Goal: Information Seeking & Learning: Learn about a topic

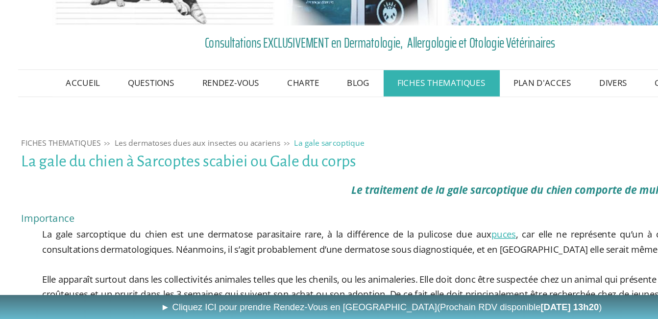
scroll to position [15, 0]
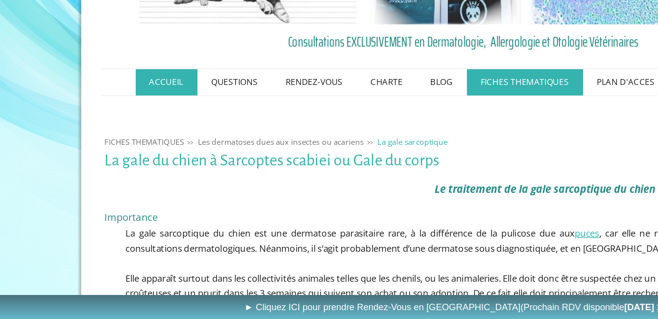
click at [121, 145] on link "ACCUEIL" at bounding box center [121, 152] width 44 height 19
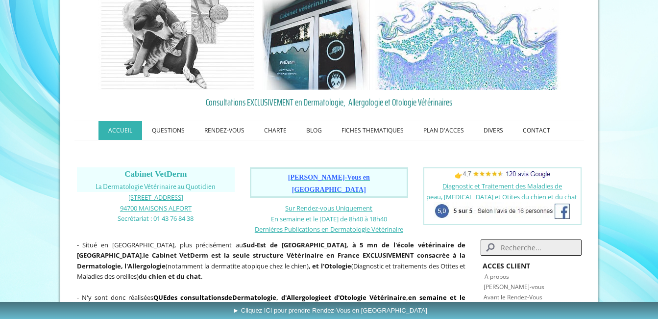
scroll to position [37, 0]
click at [506, 239] on input "Search" at bounding box center [531, 247] width 100 height 16
type input "f"
type input "drtmatite a [MEDICAL_DATA]"
click button "submit" at bounding box center [0, 0] width 0 height 0
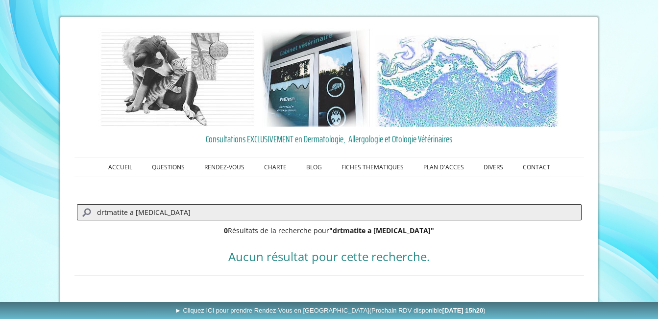
scroll to position [24, 0]
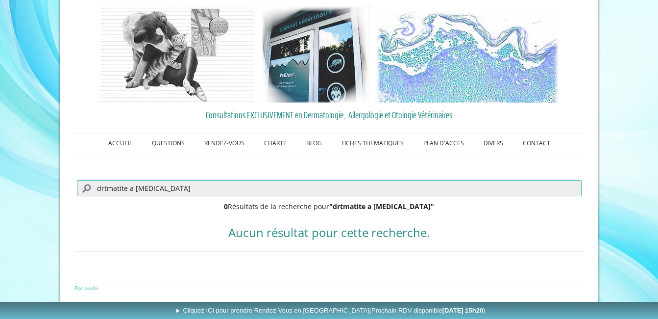
click at [115, 185] on input "drtmatite a malassezia" at bounding box center [329, 188] width 505 height 16
click at [101, 186] on input "a malassezia" at bounding box center [329, 188] width 505 height 16
type input "malassezia"
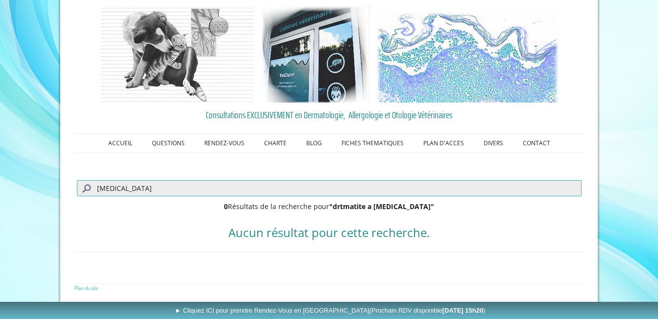
click button "submit" at bounding box center [0, 0] width 0 height 0
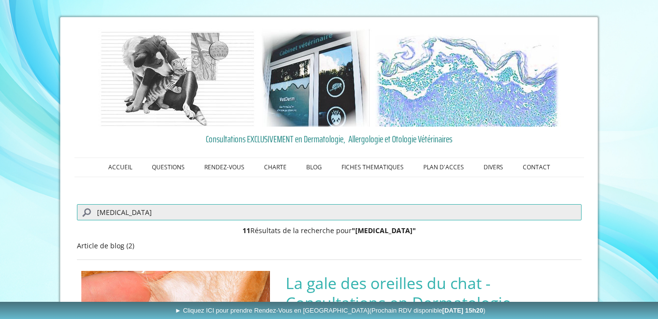
click at [117, 211] on input "malassezia" at bounding box center [329, 212] width 505 height 16
type input "malasseziose chien"
click button "submit" at bounding box center [0, 0] width 0 height 0
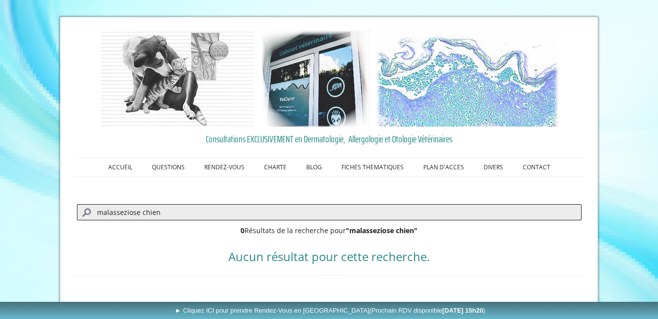
scroll to position [24, 0]
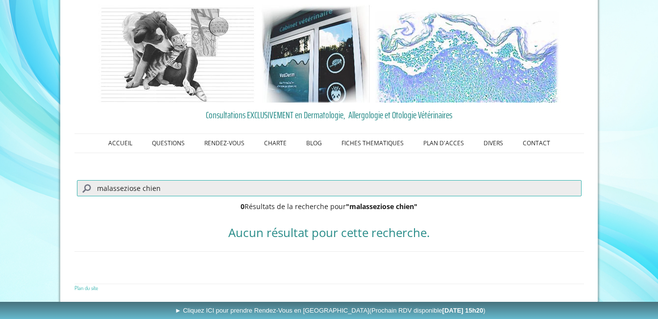
click at [150, 188] on input "malasseziose chien" at bounding box center [329, 188] width 505 height 16
type input "malassezia"
click button "submit" at bounding box center [0, 0] width 0 height 0
click at [150, 189] on input "malassezia" at bounding box center [329, 188] width 505 height 16
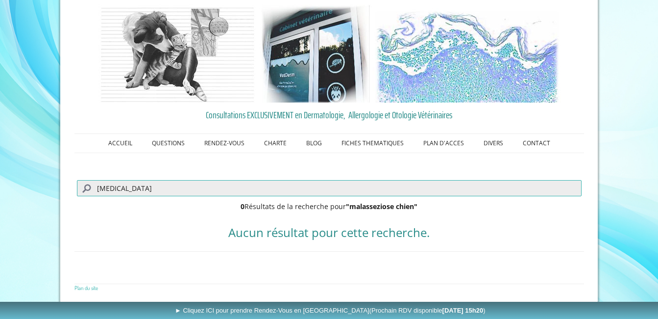
click button "submit" at bounding box center [0, 0] width 0 height 0
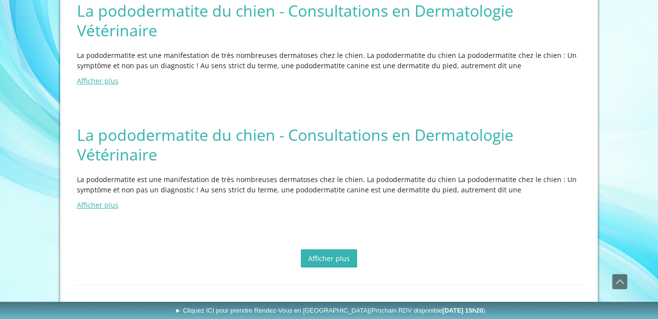
scroll to position [1022, 0]
click at [214, 137] on h2 "La pododermatite du chien - Consultations en Dermatologie Vétérinaire" at bounding box center [329, 144] width 505 height 39
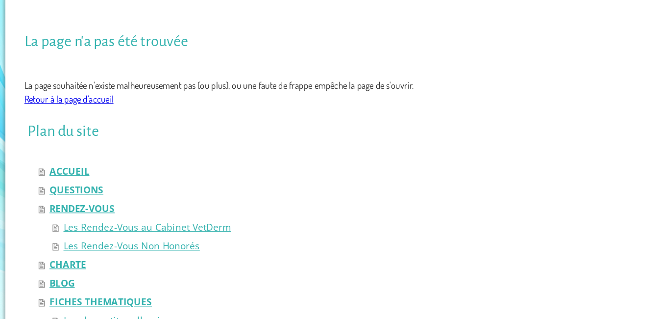
scroll to position [187, 0]
